Goal: Check status: Check status

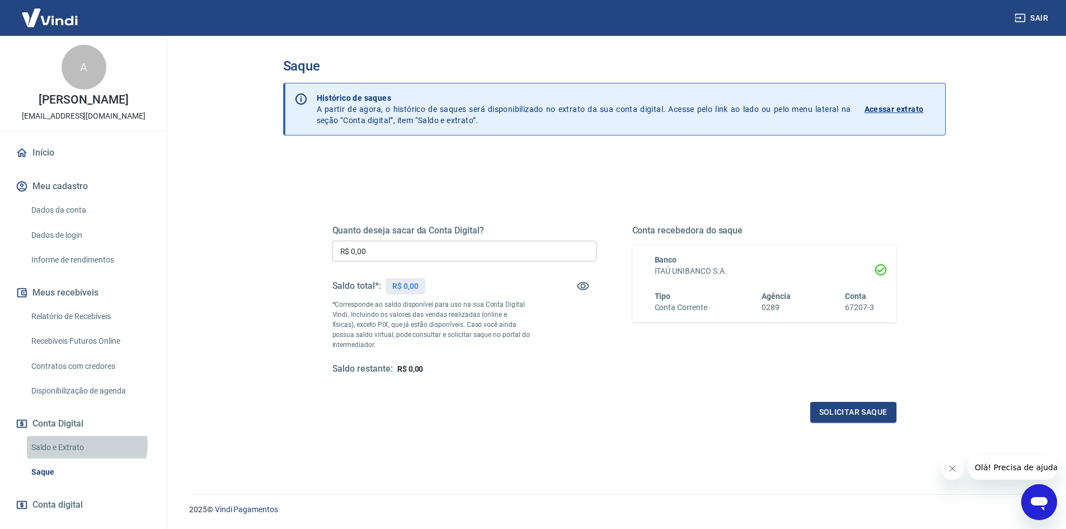
click at [67, 443] on link "Saldo e Extrato" at bounding box center [90, 447] width 127 height 23
